Goal: Information Seeking & Learning: Find contact information

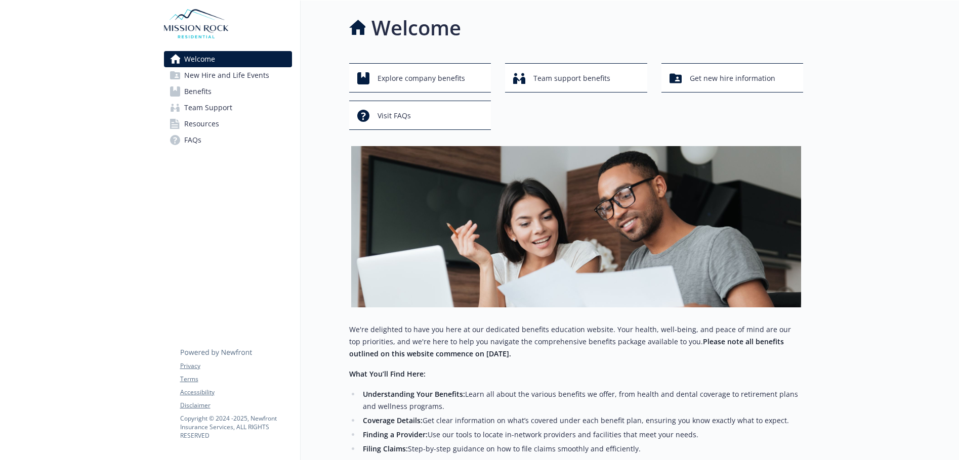
click at [192, 92] on span "Benefits" at bounding box center [197, 91] width 27 height 16
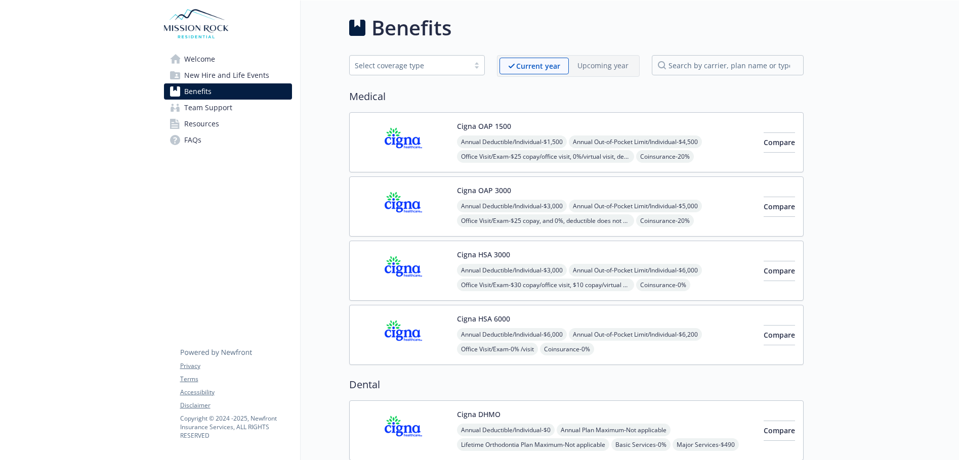
click at [213, 78] on span "New Hire and Life Events" at bounding box center [226, 75] width 85 height 16
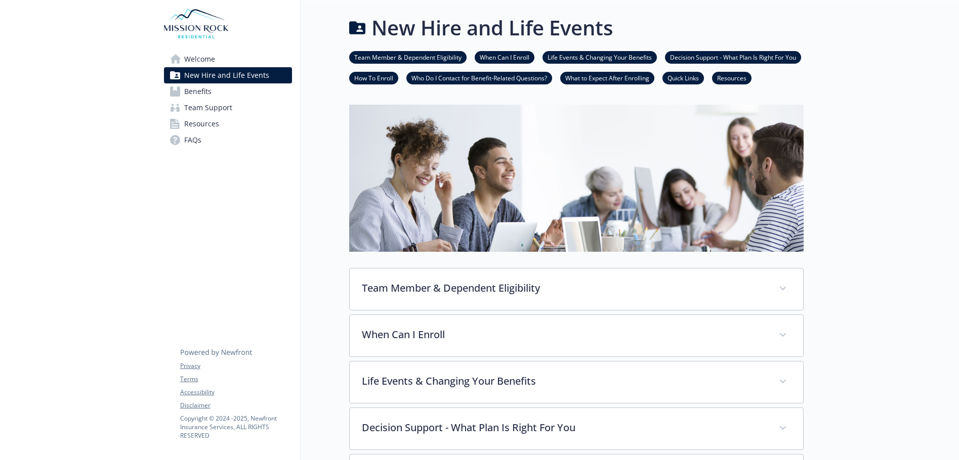
click at [472, 79] on link "Who Do I Contact for Benefit-Related Questions?" at bounding box center [479, 78] width 146 height 10
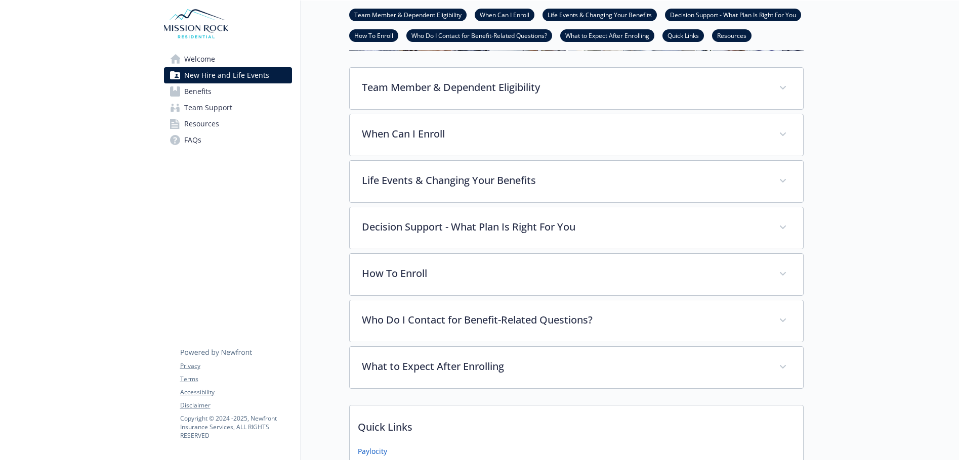
scroll to position [152, 8]
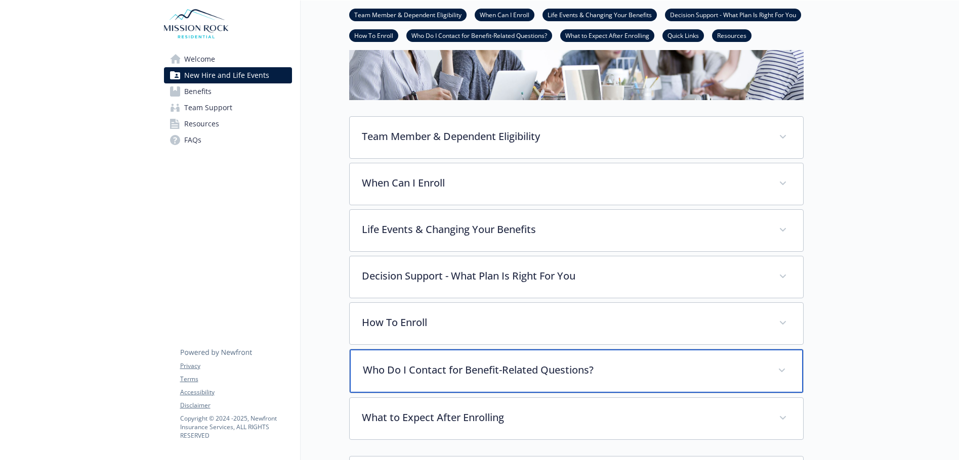
click at [482, 371] on p "Who Do I Contact for Benefit-Related Questions?" at bounding box center [564, 370] width 403 height 15
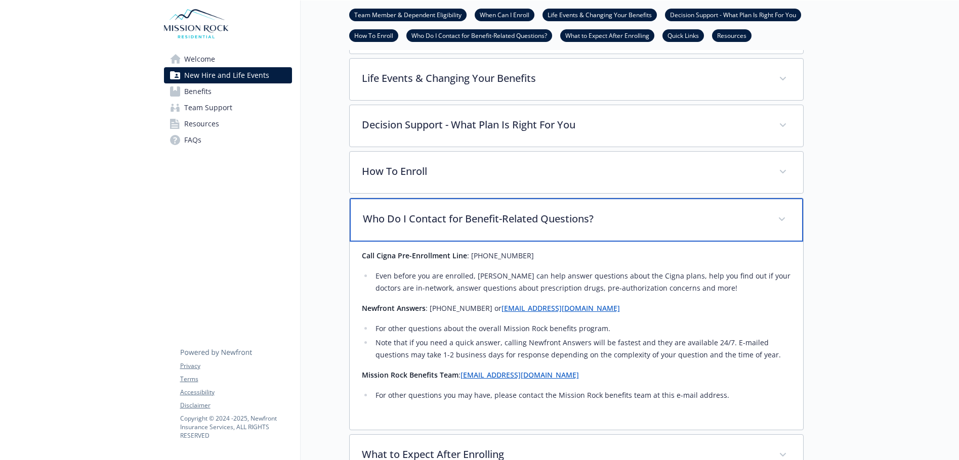
scroll to position [253, 8]
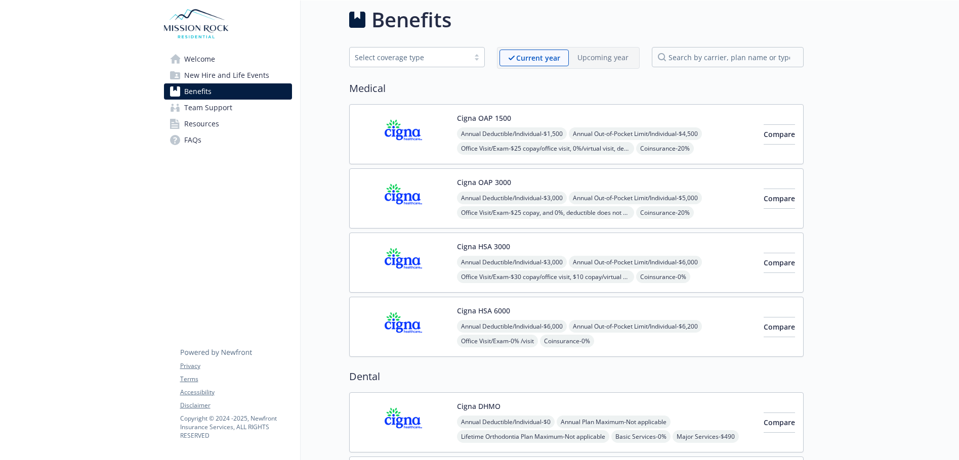
scroll to position [253, 8]
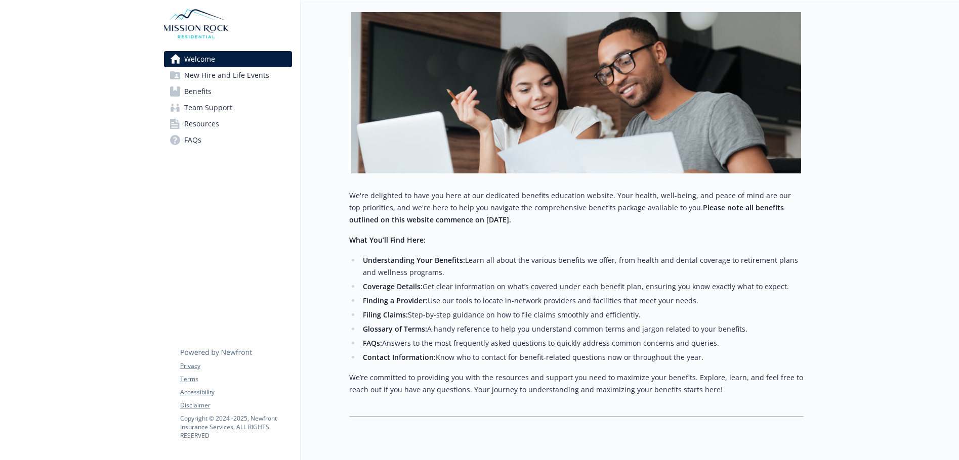
scroll to position [171, 8]
